Goal: Check status

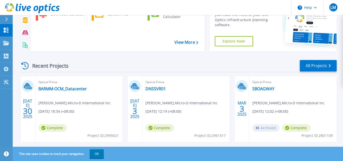
scroll to position [68, 0]
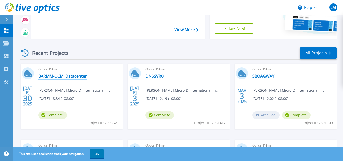
click at [69, 77] on link "BARMM-OCM_Datacenter" at bounding box center [62, 75] width 48 height 5
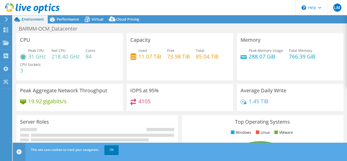
select select "USD"
